Goal: Information Seeking & Learning: Find specific fact

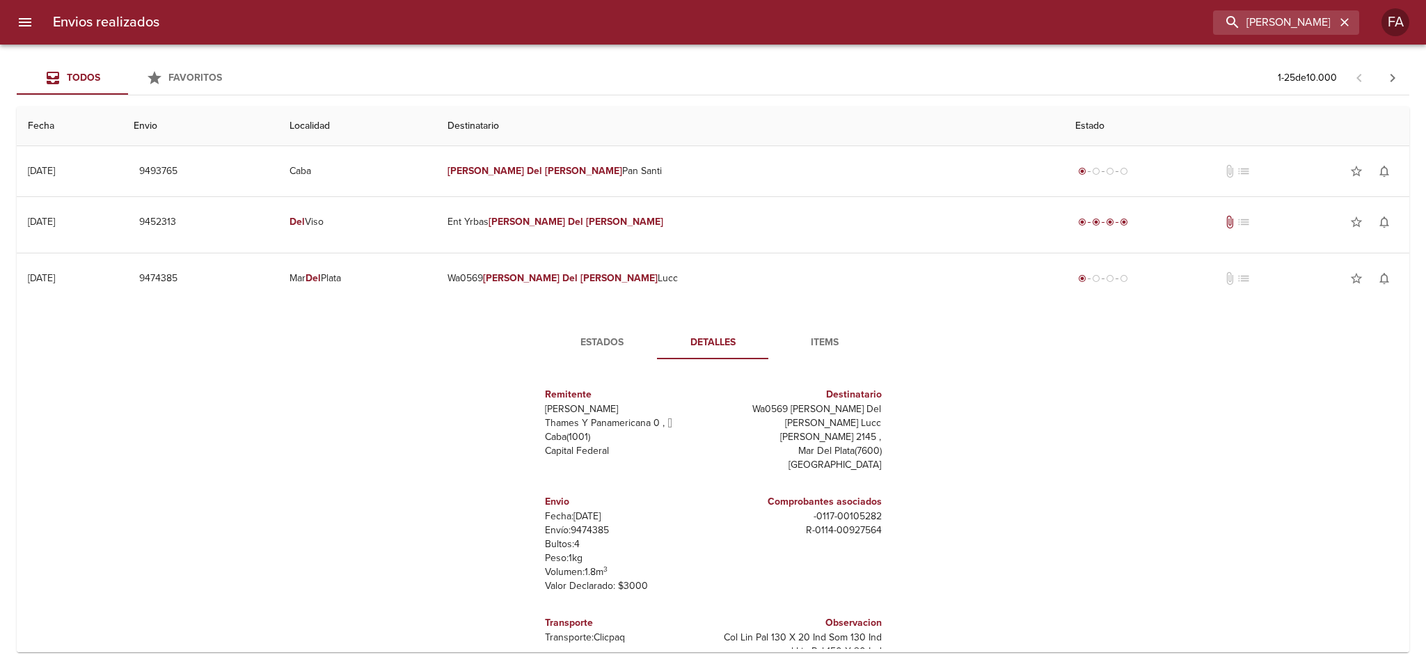
scroll to position [104, 0]
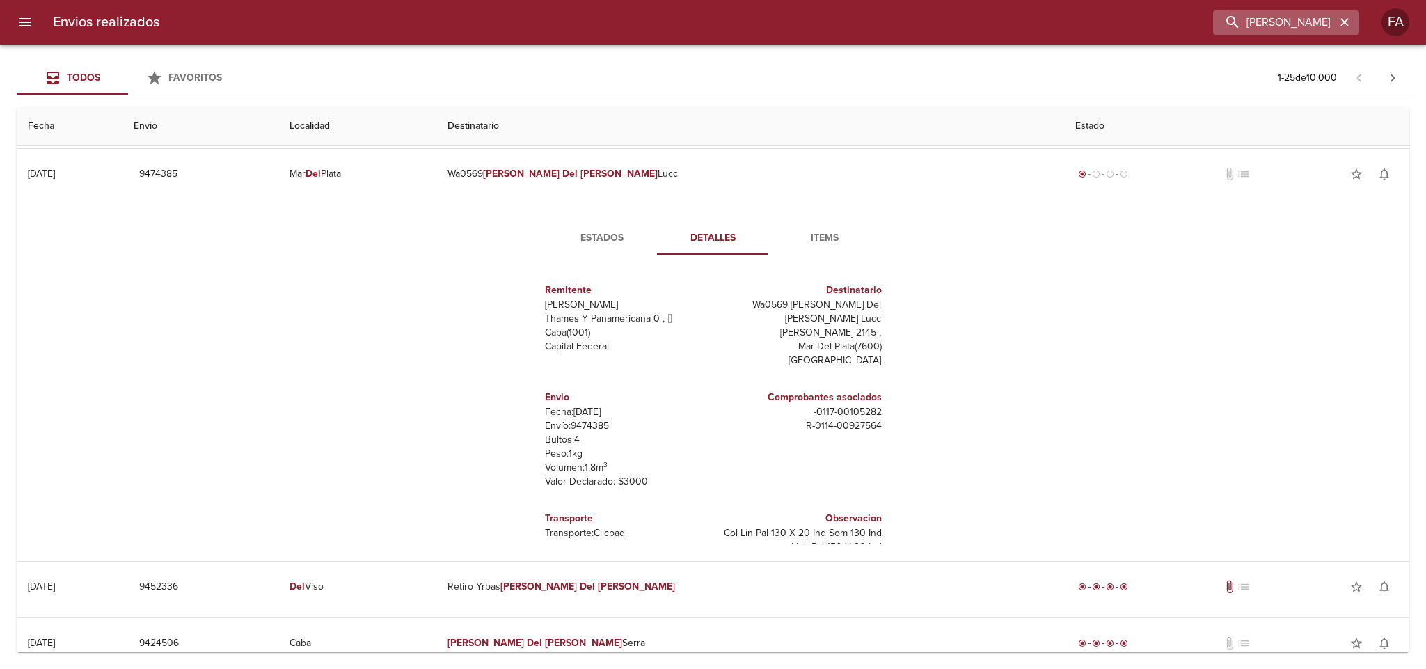
drag, startPoint x: 1351, startPoint y: 25, endPoint x: 1328, endPoint y: 25, distance: 23.0
click at [1349, 25] on icon "button" at bounding box center [1345, 22] width 14 height 14
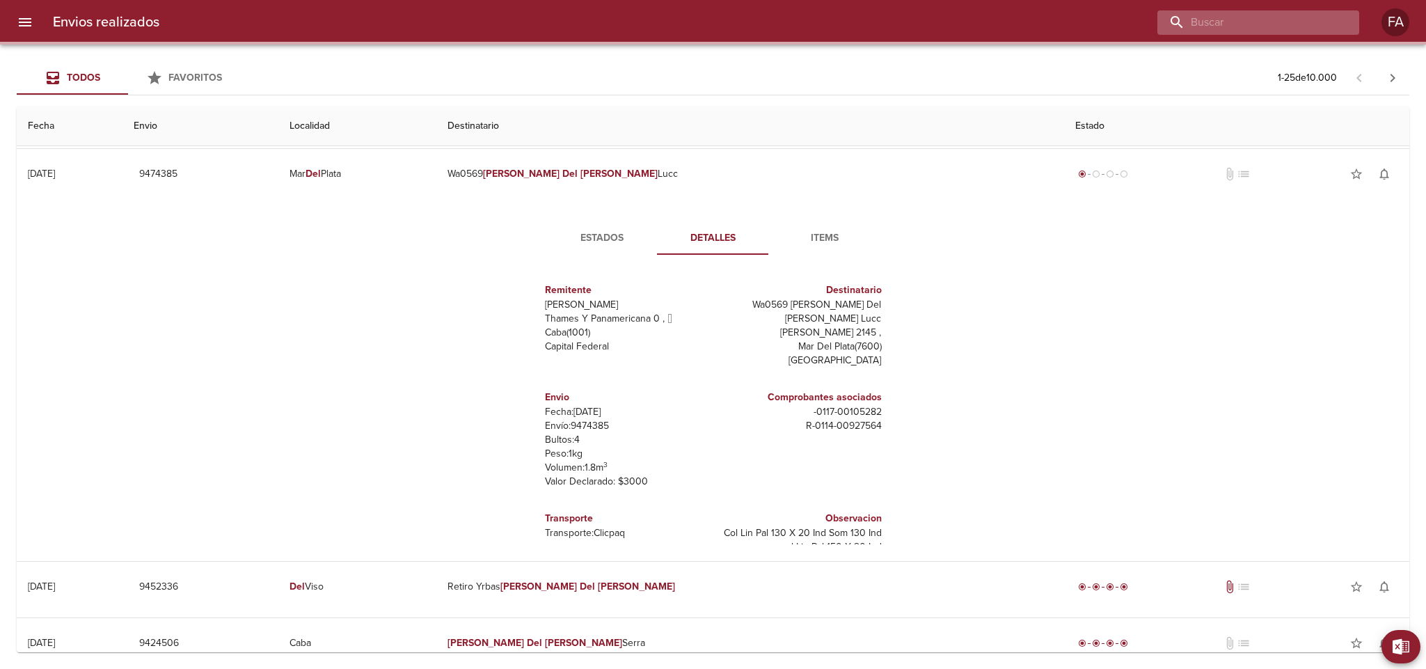
click at [1328, 25] on input "buscar" at bounding box center [1246, 22] width 178 height 24
paste input "[PERSON_NAME]"
type input "[PERSON_NAME]"
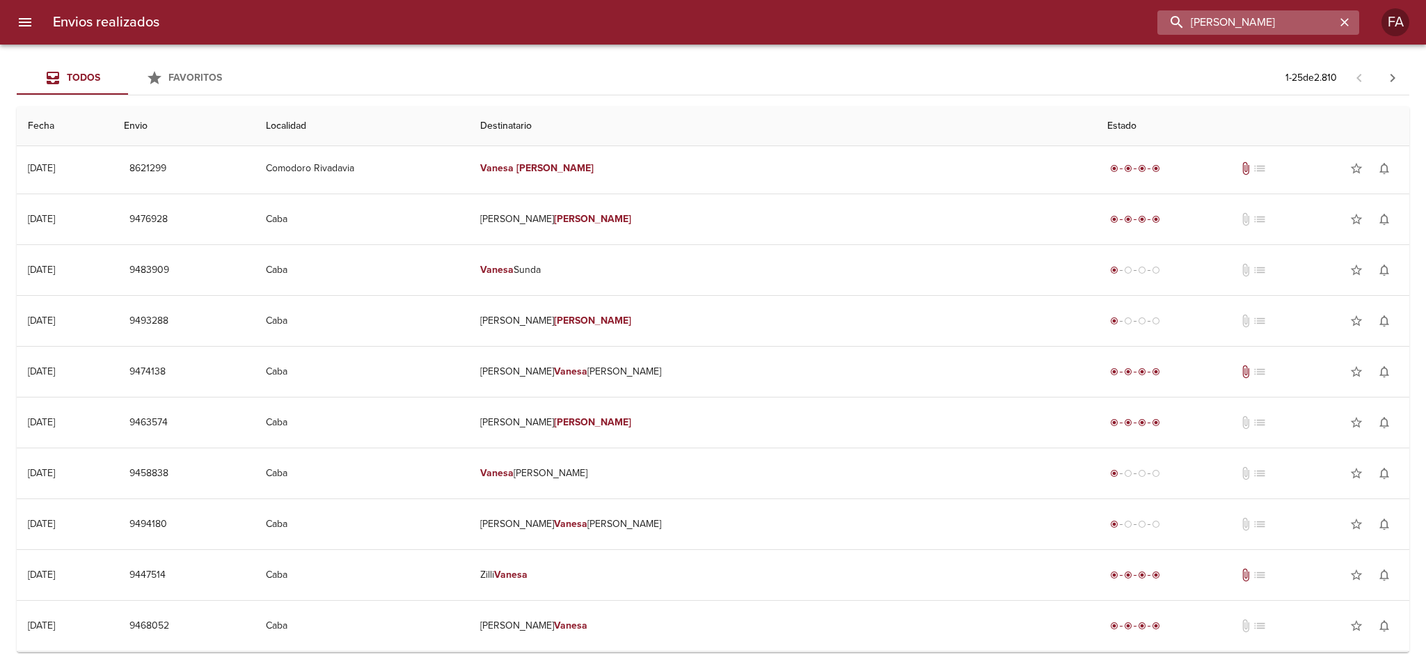
scroll to position [0, 0]
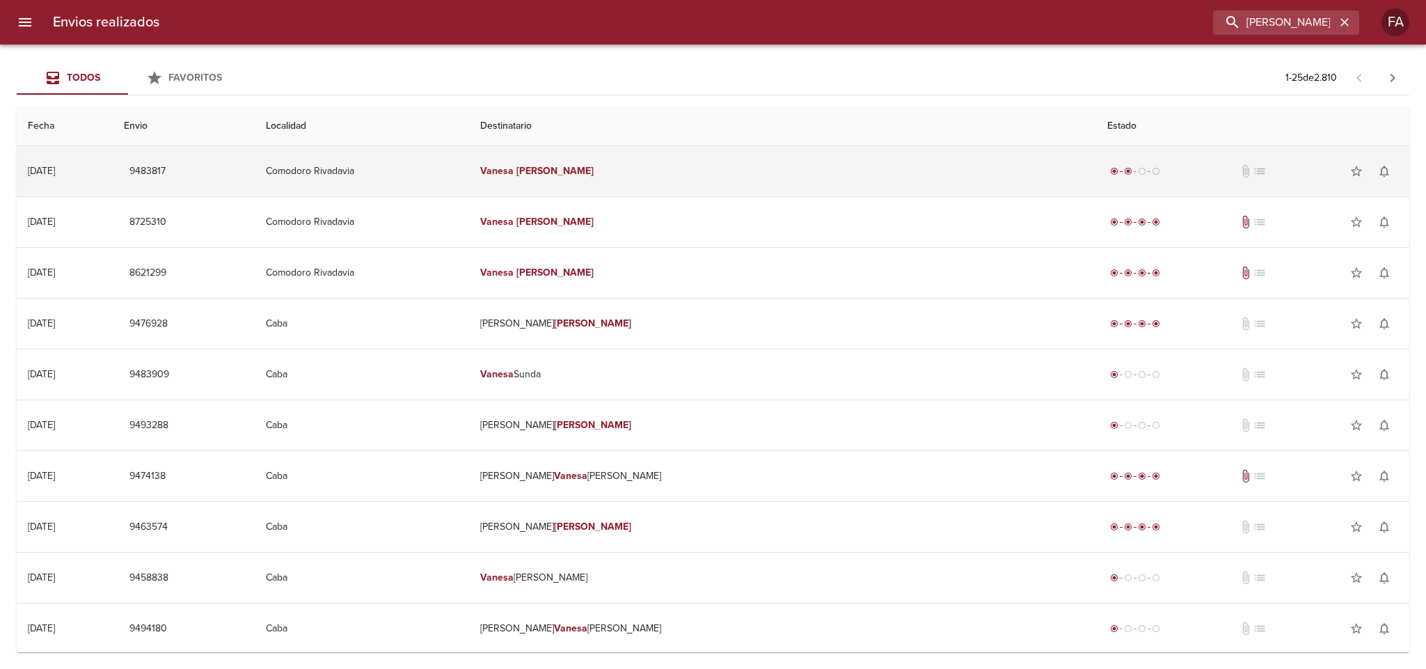
click at [470, 164] on td "Comodoro Rivadavia" at bounding box center [362, 171] width 215 height 50
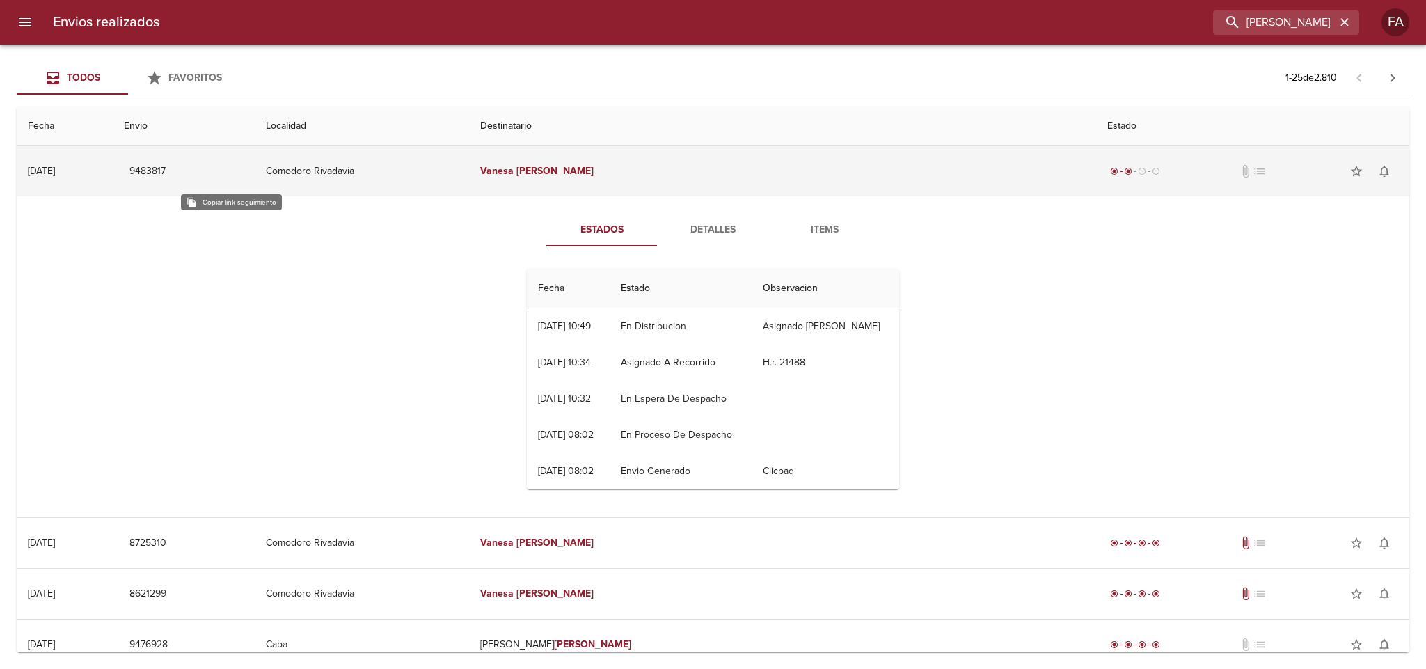
click at [166, 169] on span "9483817" at bounding box center [147, 171] width 36 height 17
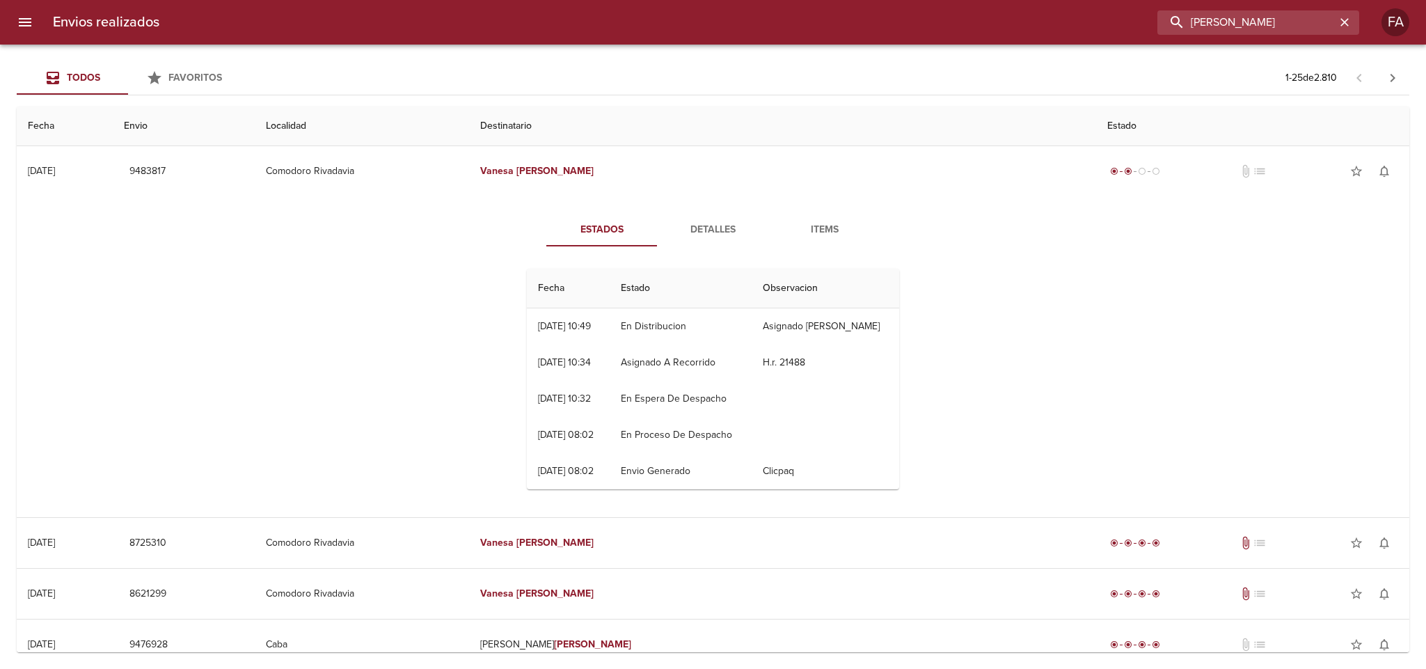
drag, startPoint x: 1311, startPoint y: 23, endPoint x: 623, endPoint y: 45, distance: 688.6
click at [623, 0] on div "Envios realizados [PERSON_NAME] FA Todos Favoritos 1 - 25 de 2.810 Fecha Envio …" at bounding box center [713, 0] width 1426 height 0
paste input "[PERSON_NAME]"
type input "[PERSON_NAME] [PERSON_NAME]"
click at [1355, 25] on div "[PERSON_NAME] [PERSON_NAME]" at bounding box center [1286, 22] width 146 height 24
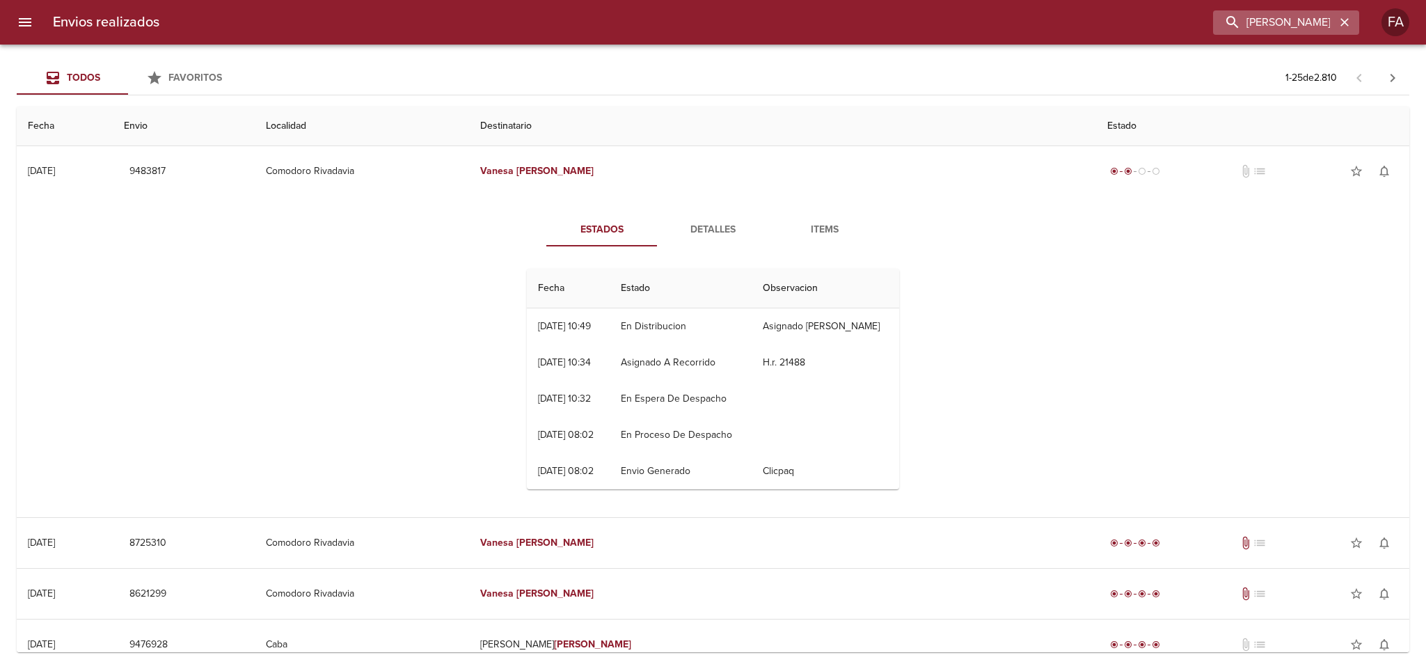
click at [1343, 19] on icon "button" at bounding box center [1345, 22] width 14 height 14
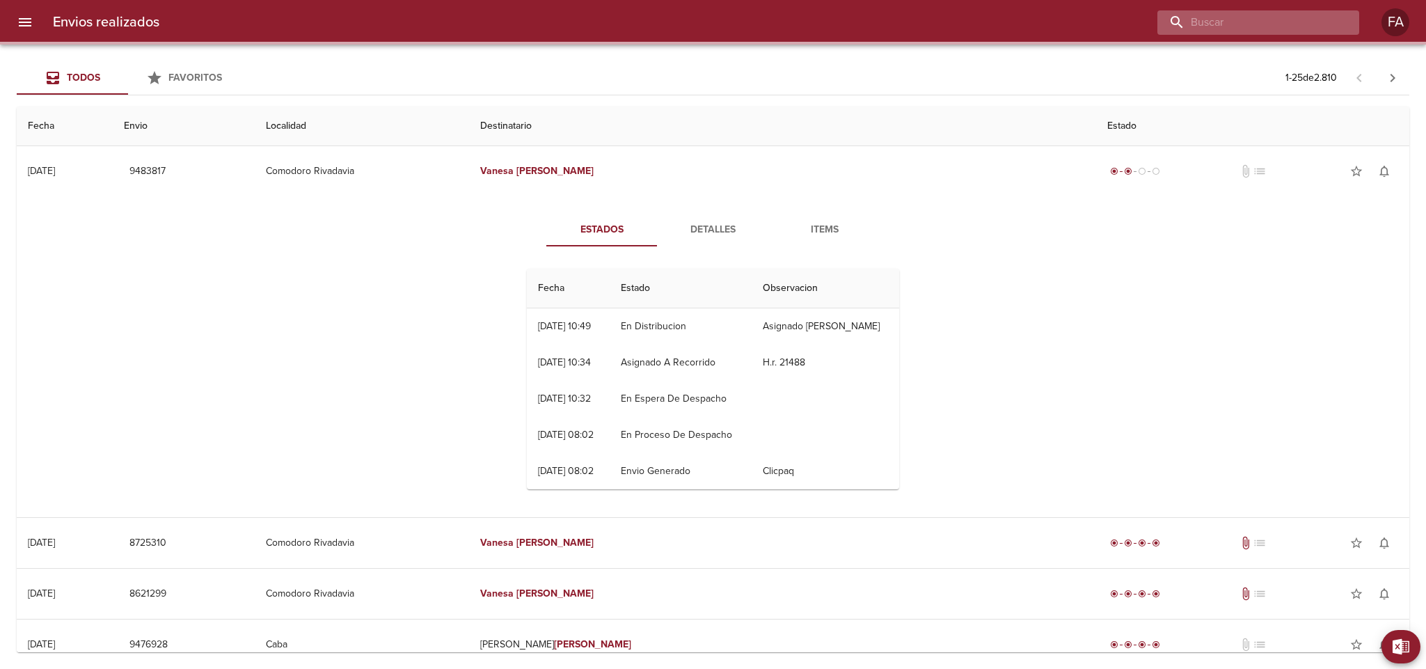
click at [1296, 19] on input "buscar" at bounding box center [1246, 22] width 178 height 24
paste input "[PERSON_NAME]"
type input "[PERSON_NAME]"
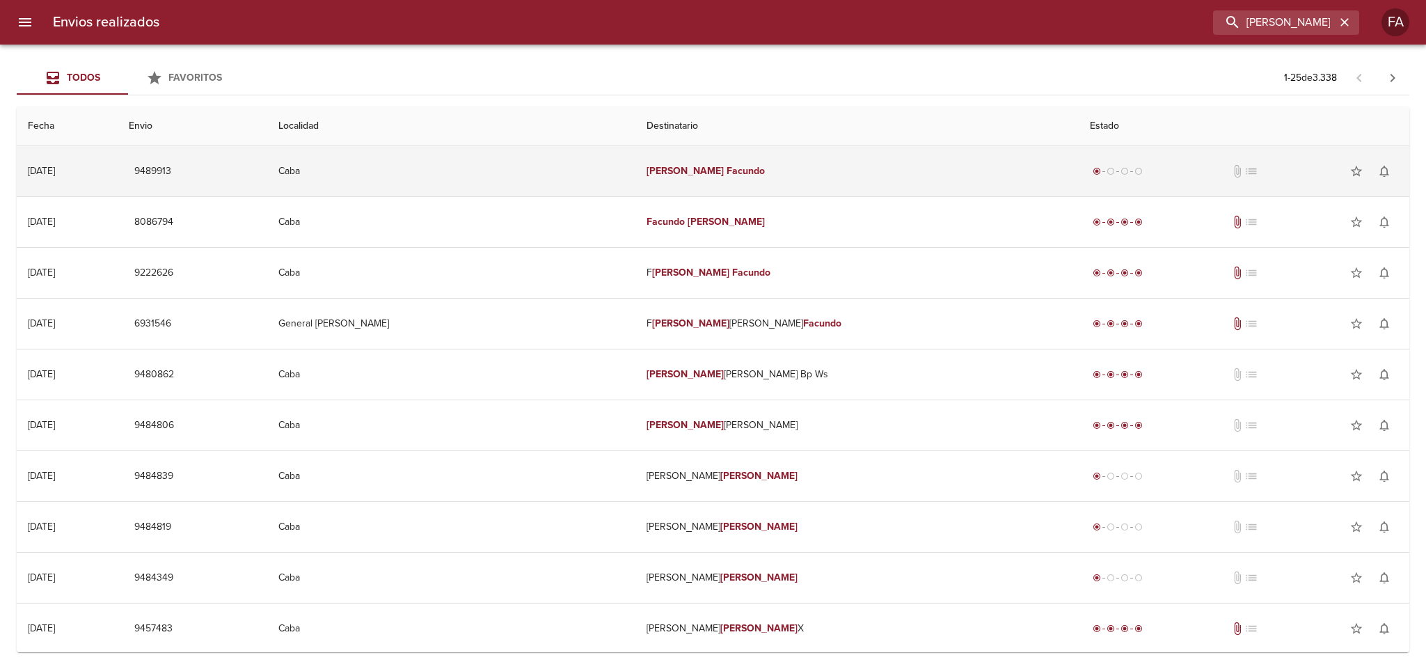
click at [614, 170] on td "Caba" at bounding box center [451, 171] width 368 height 50
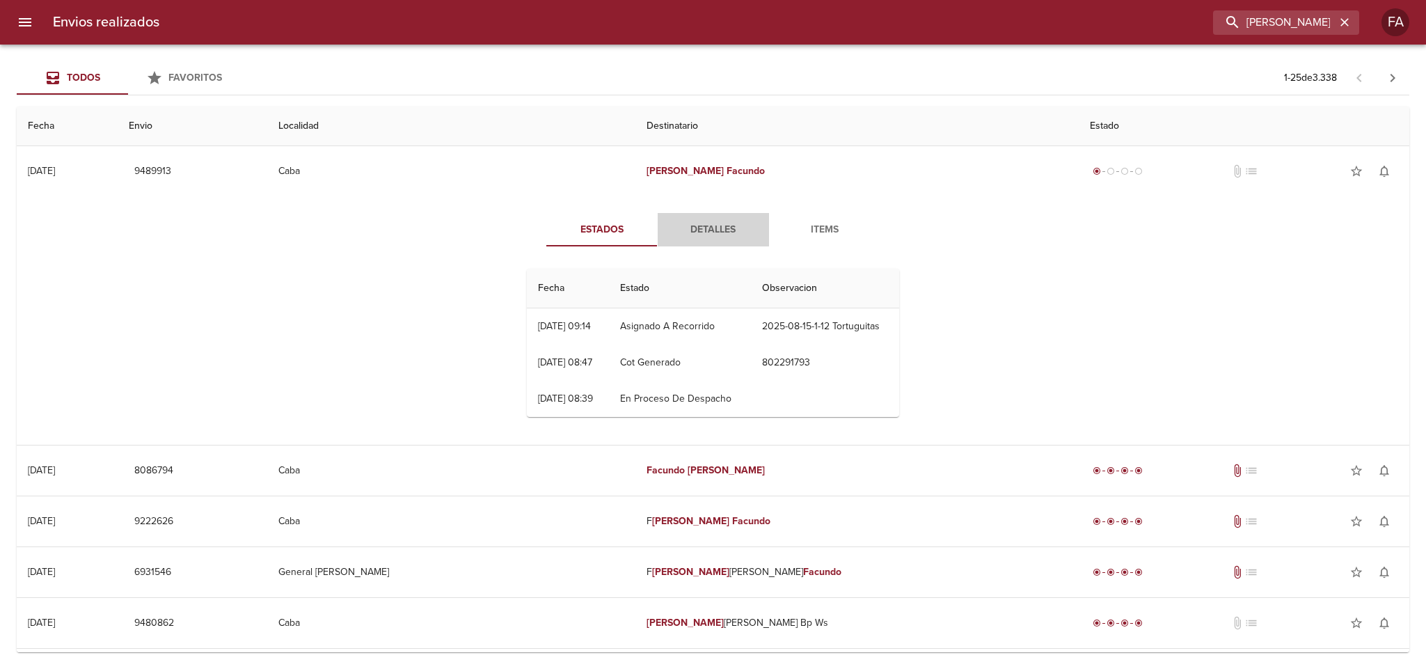
click at [708, 240] on button "Detalles" at bounding box center [713, 229] width 111 height 33
